Goal: Navigation & Orientation: Understand site structure

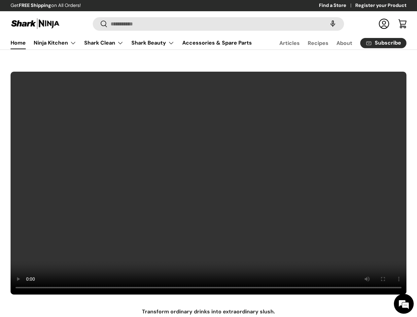
click at [208, 159] on video at bounding box center [208, 183] width 397 height 224
click at [326, 24] on speech-search-button at bounding box center [332, 24] width 21 height 15
click at [139, 49] on summary "Shark Beauty" at bounding box center [153, 42] width 51 height 13
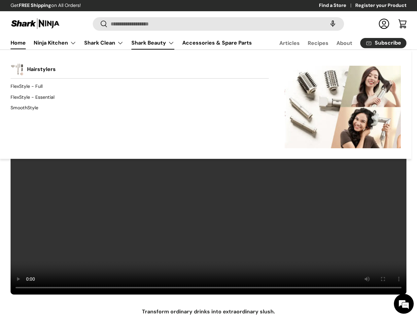
click at [200, 66] on div "Back Shark Beauty Hairstylers FlexStyle - Full FlexStyle - Essential SmoothStyl…" at bounding box center [206, 104] width 412 height 109
click at [299, 68] on div "Back Shark Beauty Hairstylers FlexStyle - Full FlexStyle - Essential SmoothStyl…" at bounding box center [206, 104] width 412 height 109
click at [388, 66] on div "Back Shark Beauty Hairstylers FlexStyle - Full FlexStyle - Essential SmoothStyl…" at bounding box center [206, 104] width 412 height 109
click at [147, 66] on div "Back Shark Beauty Hairstylers FlexStyle - Full FlexStyle - Essential SmoothStyl…" at bounding box center [206, 104] width 412 height 109
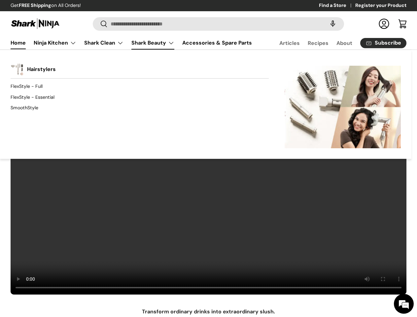
click at [231, 68] on div "Back Shark Beauty Hairstylers FlexStyle - Full FlexStyle - Essential SmoothStyl…" at bounding box center [206, 104] width 412 height 109
click at [317, 66] on div "Back Shark Beauty Hairstylers FlexStyle - Full FlexStyle - Essential SmoothStyl…" at bounding box center [206, 104] width 412 height 109
